Goal: Information Seeking & Learning: Find contact information

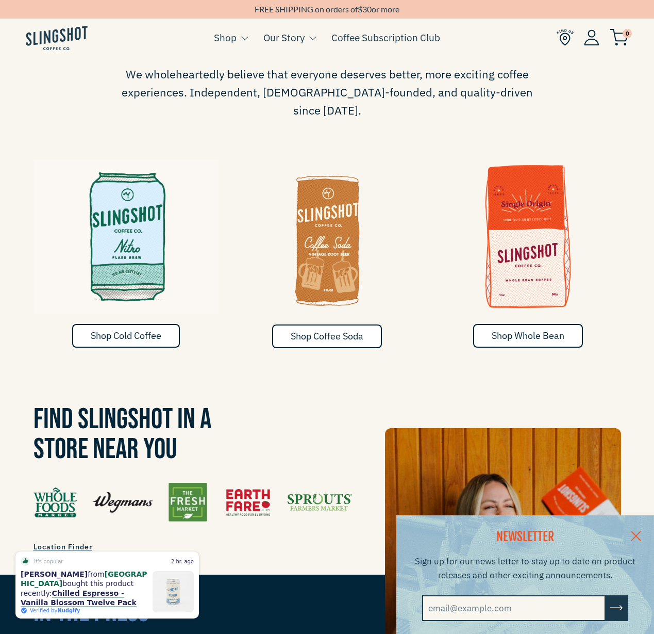
scroll to position [426, 0]
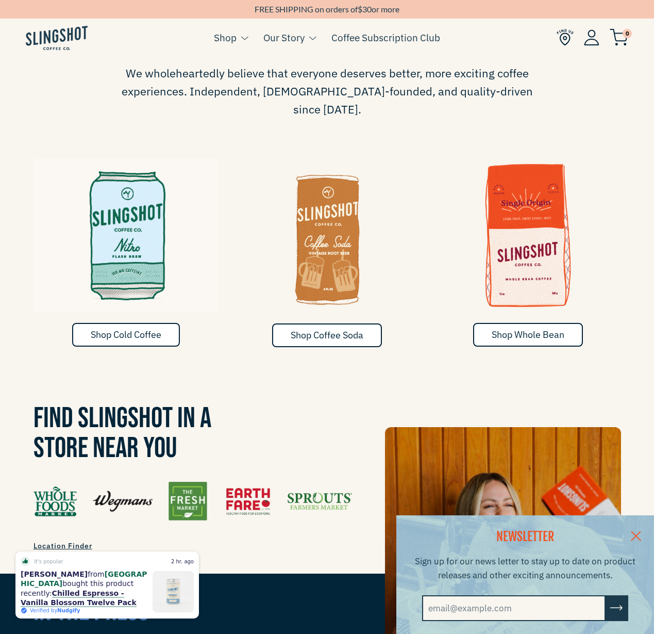
click at [634, 530] on link at bounding box center [636, 535] width 36 height 40
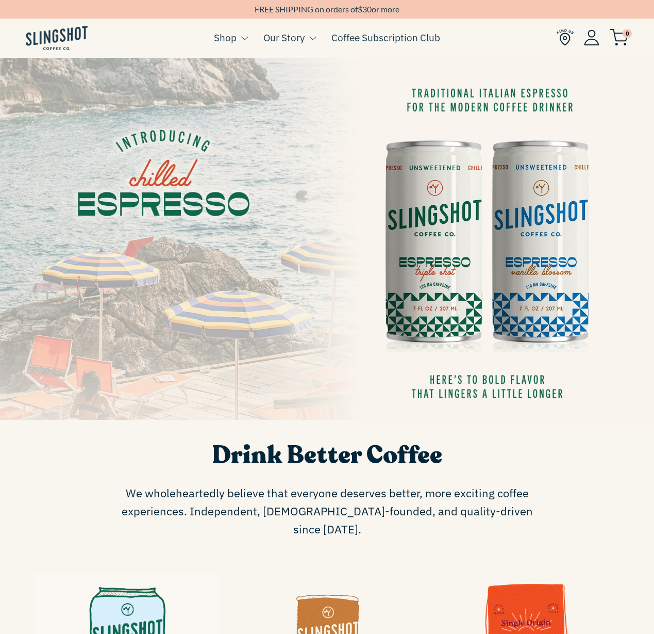
scroll to position [0, 0]
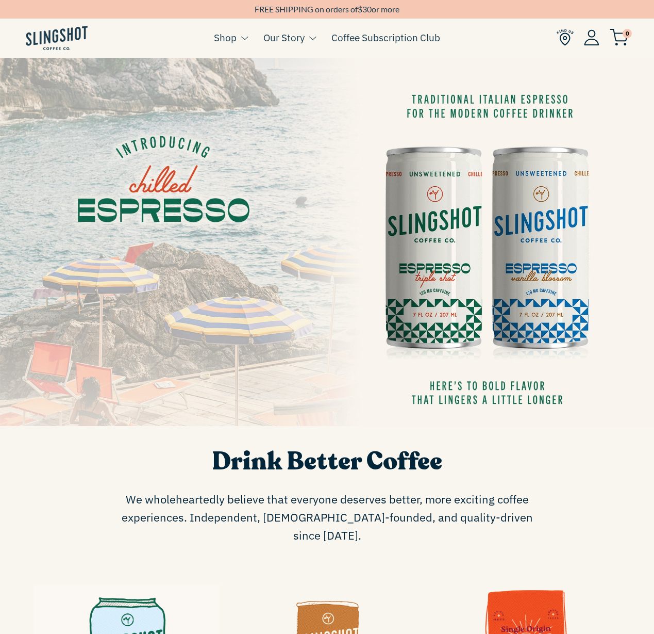
click at [565, 42] on img at bounding box center [565, 37] width 17 height 17
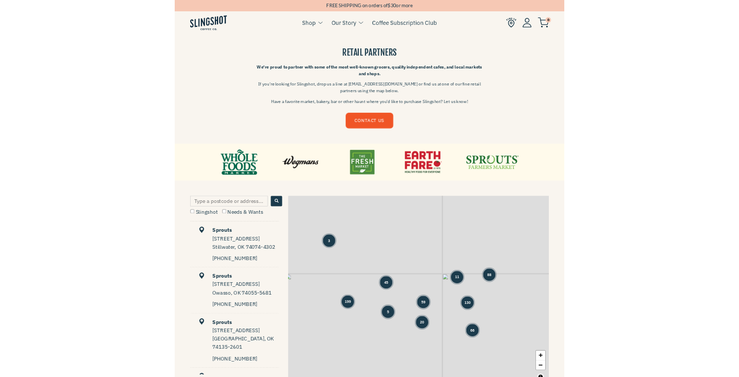
scroll to position [408, 0]
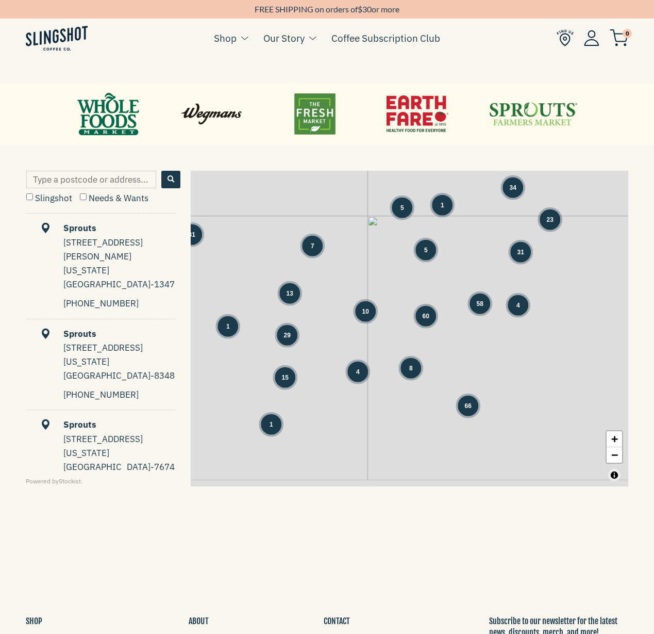
drag, startPoint x: 336, startPoint y: 297, endPoint x: 138, endPoint y: 207, distance: 217.1
click at [138, 207] on div "Slingshot Needs & Wants Sprouts [STREET_ADDRESS][PERSON_NAME][US_STATE] 719-313…" at bounding box center [327, 329] width 603 height 316
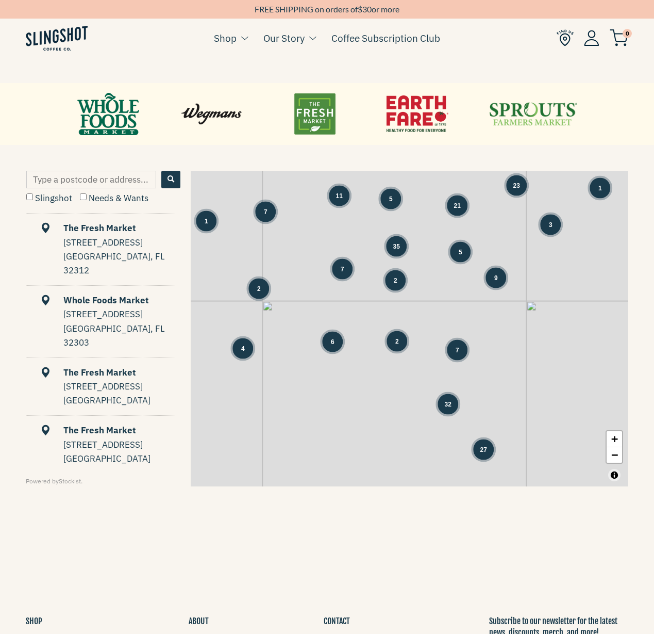
drag, startPoint x: 473, startPoint y: 391, endPoint x: 468, endPoint y: 335, distance: 56.9
click at [468, 335] on div "7 1 4 1 1 3 3 20 8 2 1 1 3 5 1 1 15 4 21 1 1 8 12 1 11" at bounding box center [410, 329] width 438 height 316
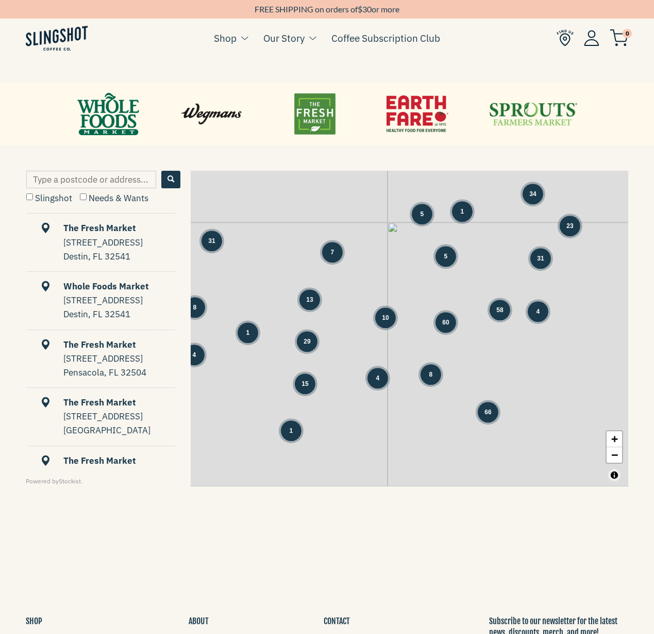
drag, startPoint x: 403, startPoint y: 382, endPoint x: 445, endPoint y: 423, distance: 58.3
click at [445, 423] on div "1 7 1 4 1 3 34 23 39 5 31 5 1 5 31 104 12 8 13 10 60 58 4 44 4 29 15 8 66" at bounding box center [410, 329] width 438 height 316
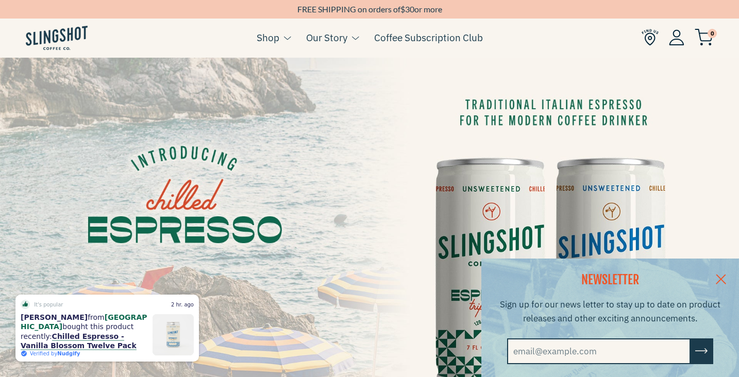
click at [648, 38] on img at bounding box center [650, 37] width 17 height 17
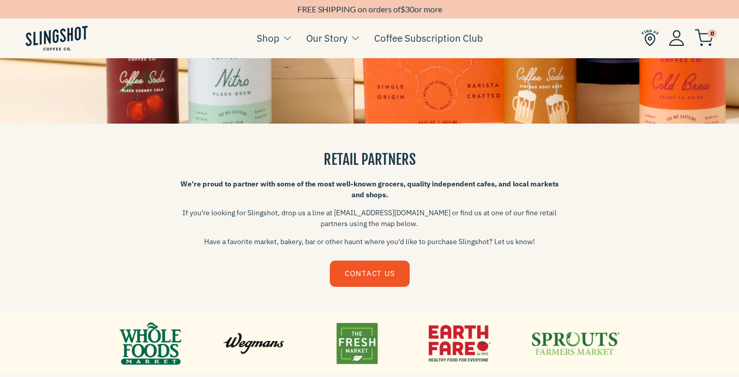
scroll to position [507, 0]
